Goal: Check status

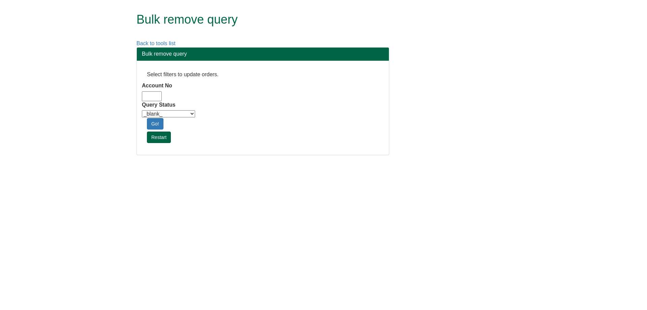
click at [157, 95] on input "Account No" at bounding box center [152, 96] width 20 height 10
type input "adm10"
click at [160, 114] on select "_blank_ Customer Credit_Control Purchasing Internal Other Address High_Value Co…" at bounding box center [168, 113] width 53 height 7
select select "Automation_Check"
click at [142, 110] on select "_blank_ Customer Credit_Control Purchasing Internal Other Address High_Value Co…" at bounding box center [168, 113] width 53 height 7
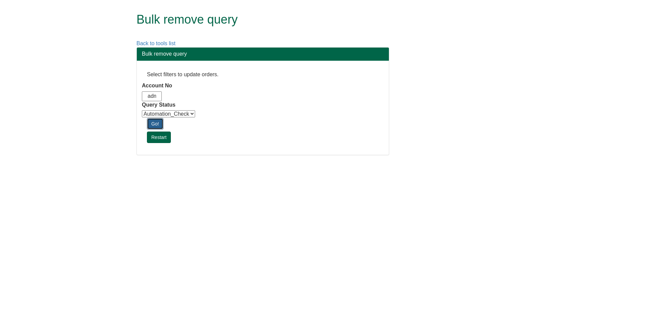
click at [157, 121] on link "Go!" at bounding box center [155, 123] width 17 height 11
